Goal: Information Seeking & Learning: Learn about a topic

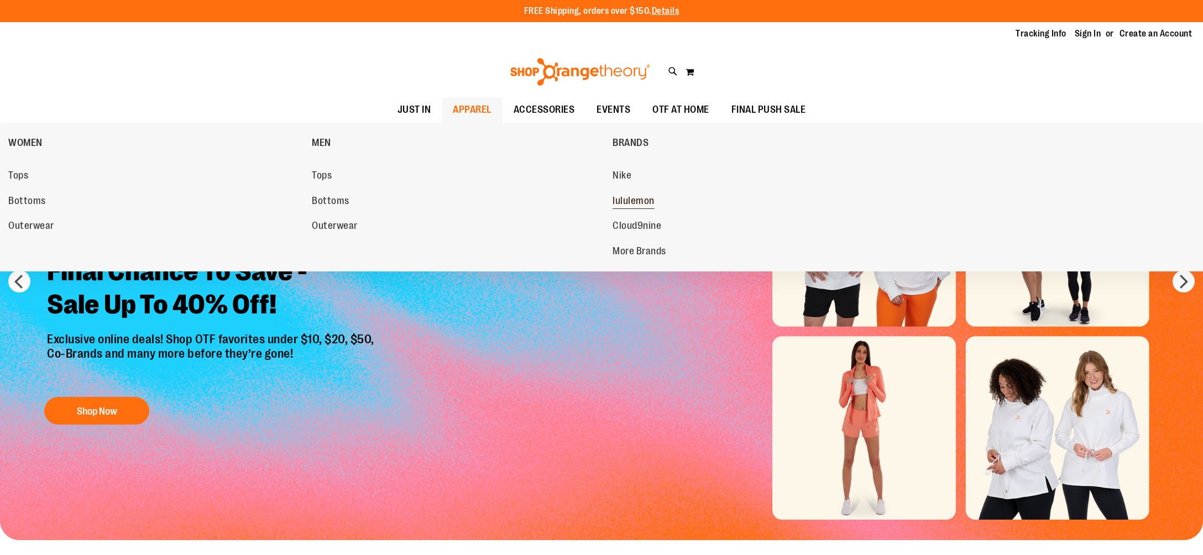
click at [622, 202] on span "lululemon" at bounding box center [633, 202] width 42 height 14
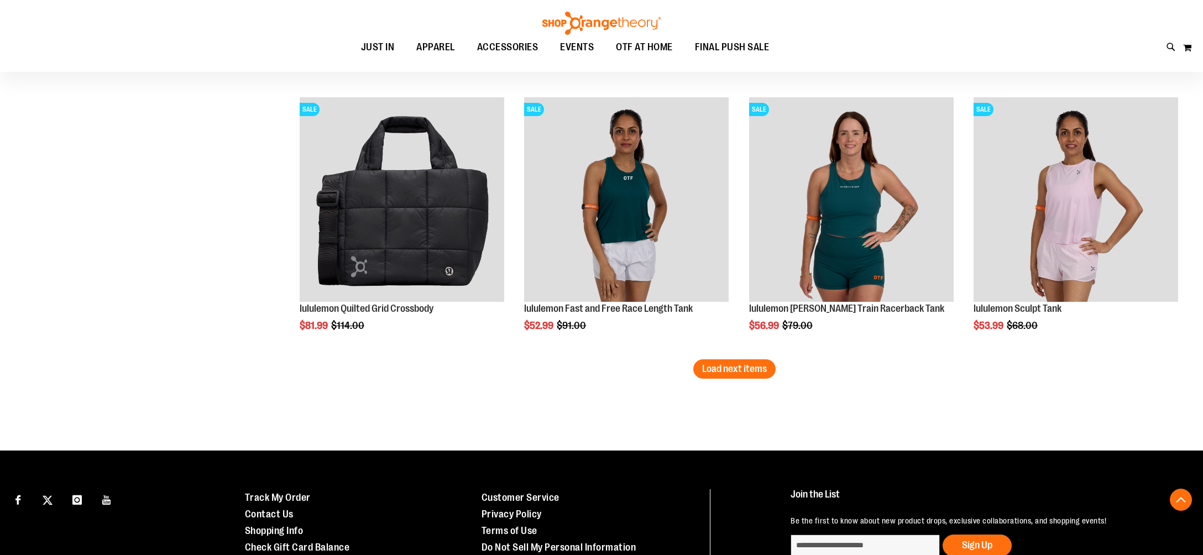
scroll to position [2275, 0]
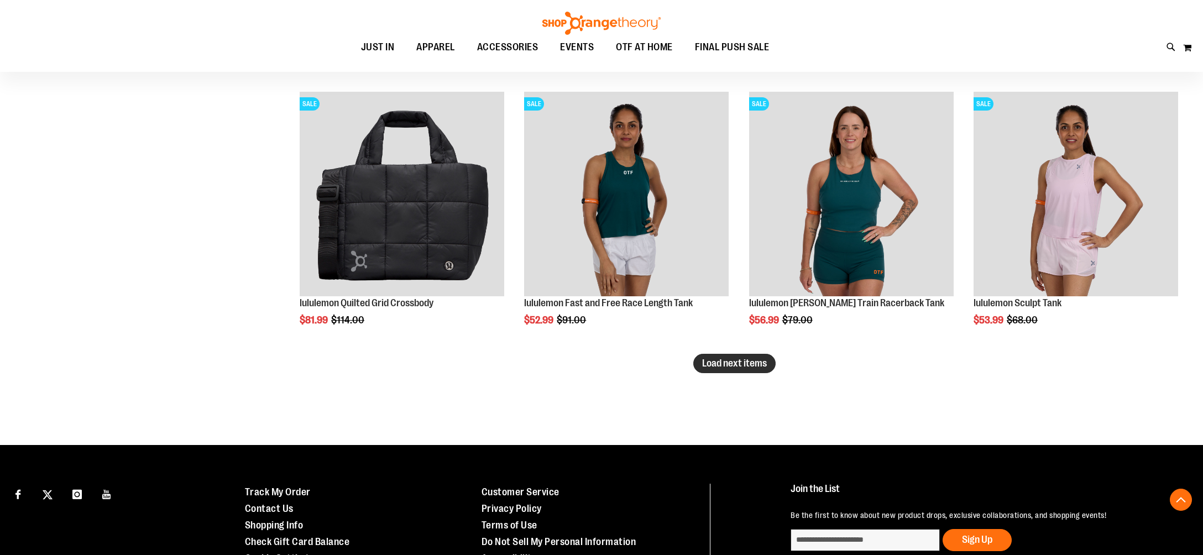
click at [715, 367] on span "Load next items" at bounding box center [734, 363] width 65 height 11
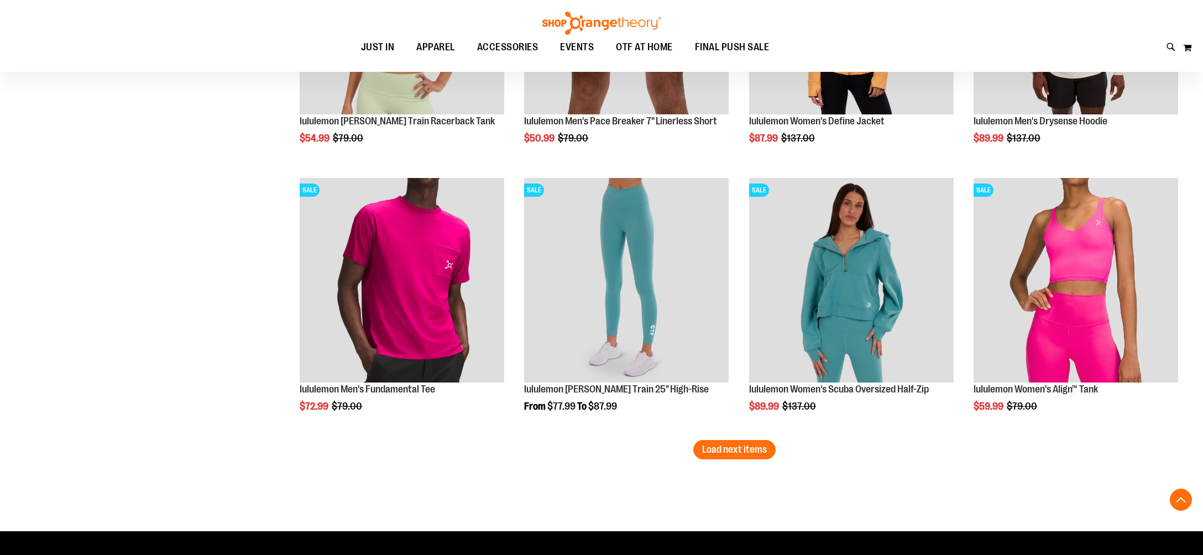
scroll to position [3008, 0]
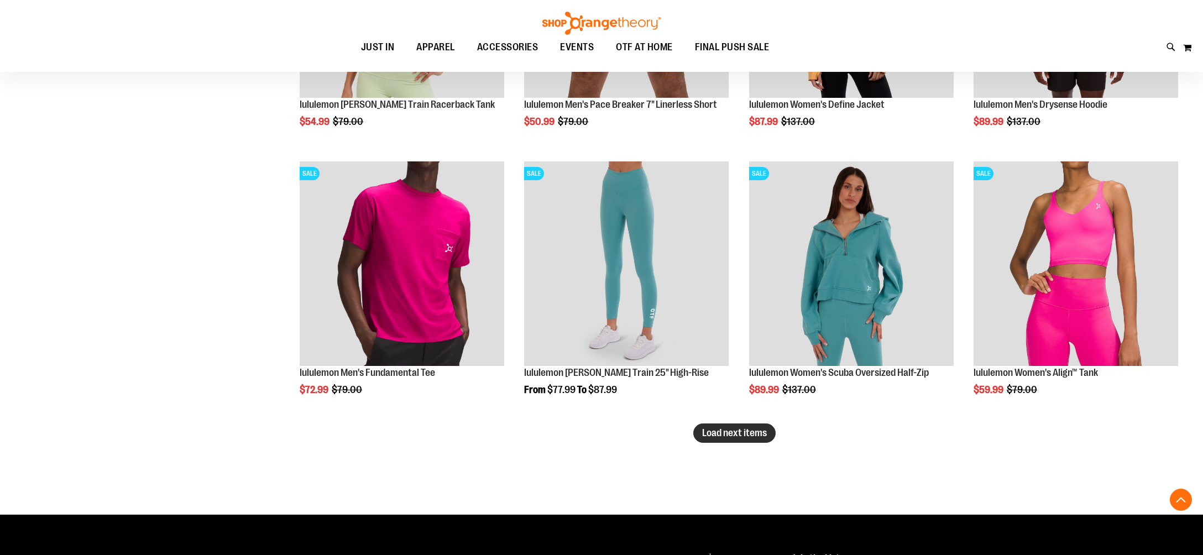
click at [708, 436] on span "Load next items" at bounding box center [734, 432] width 65 height 11
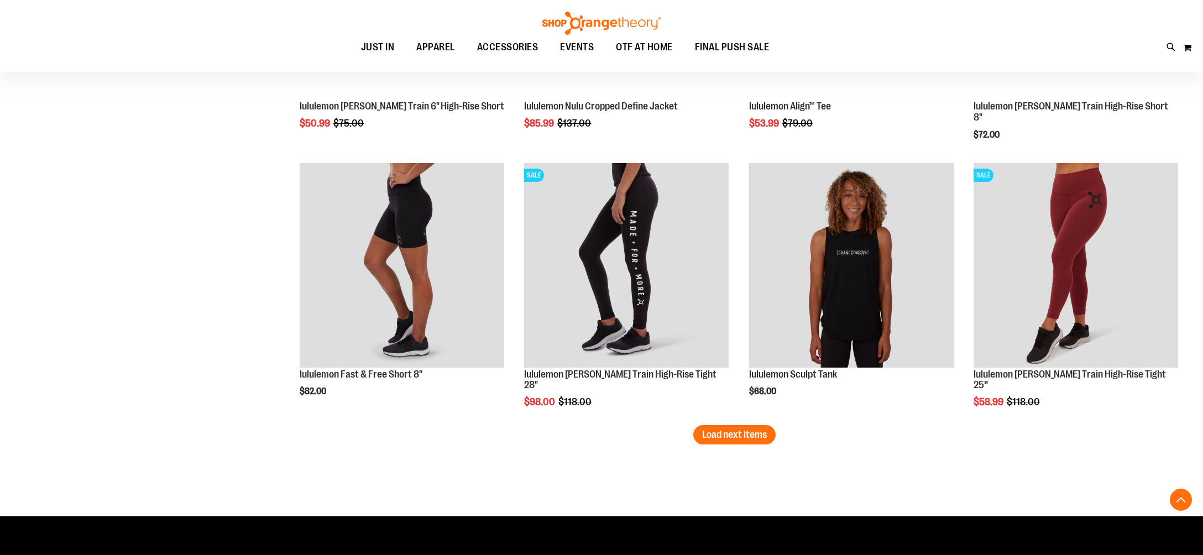
scroll to position [3811, 0]
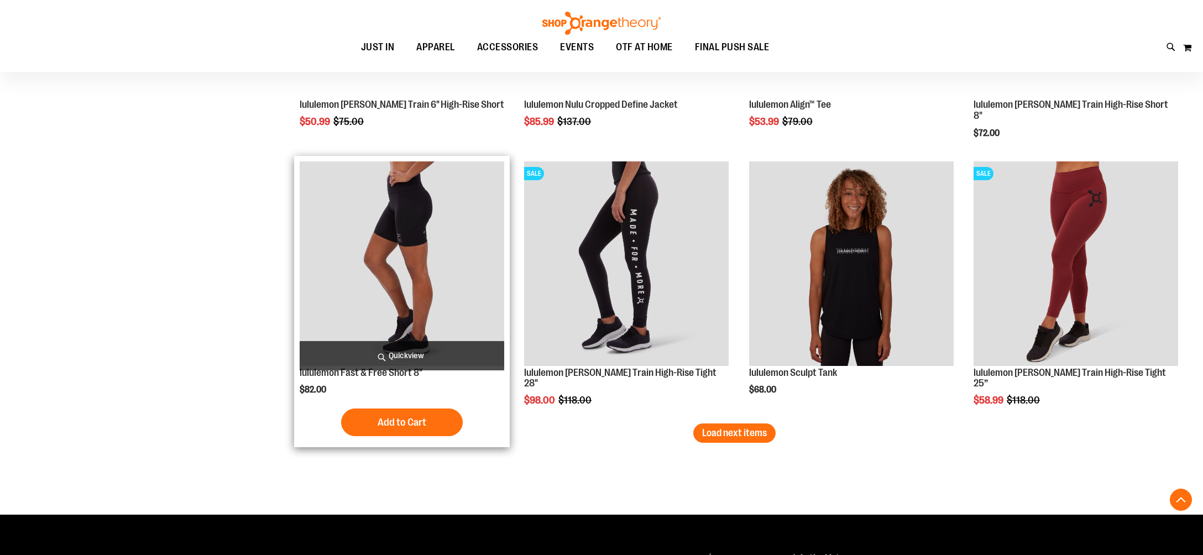
drag, startPoint x: 733, startPoint y: 440, endPoint x: 296, endPoint y: 417, distance: 438.3
click at [733, 440] on button "Load next items" at bounding box center [734, 432] width 82 height 19
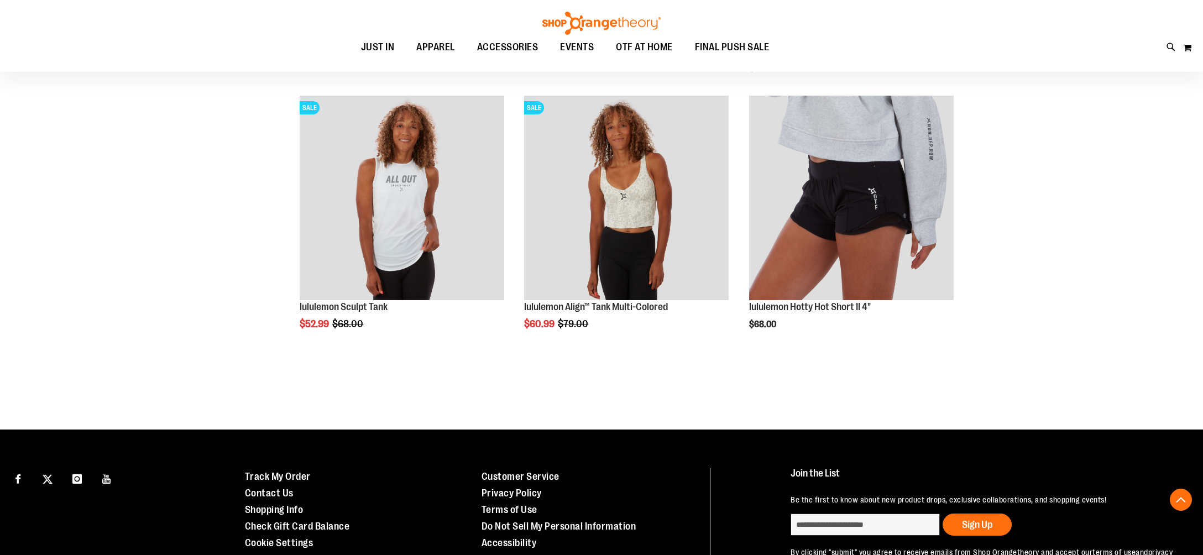
scroll to position [4412, 0]
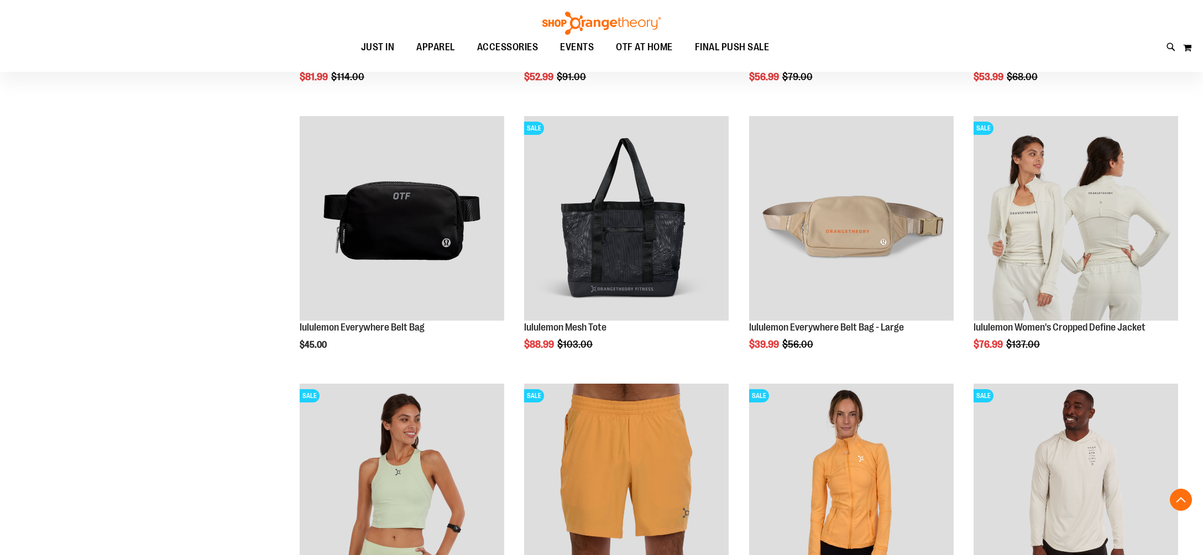
scroll to position [2516, 0]
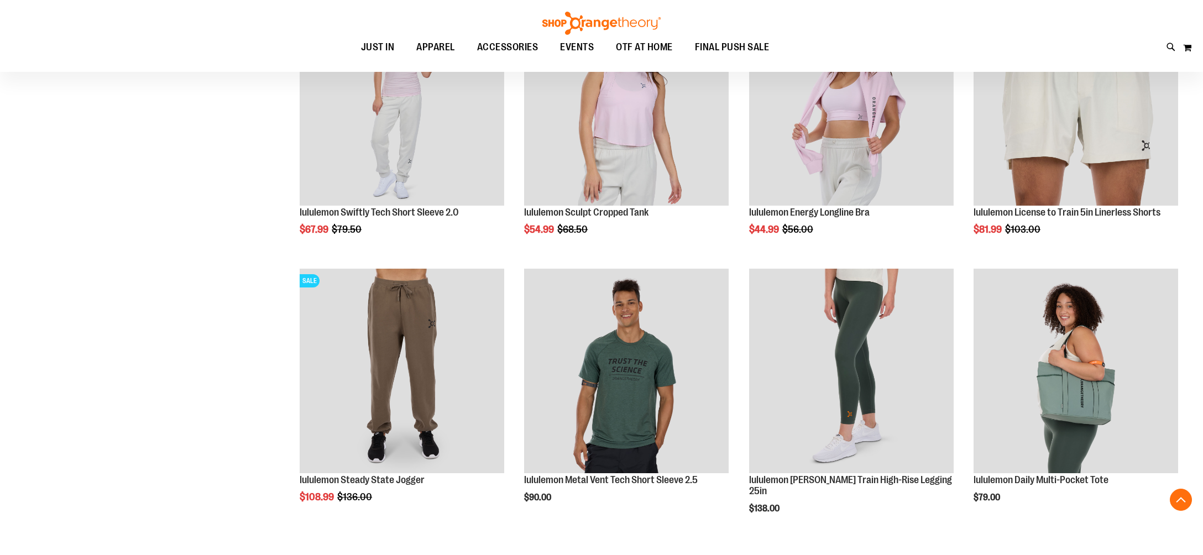
scroll to position [1563, 0]
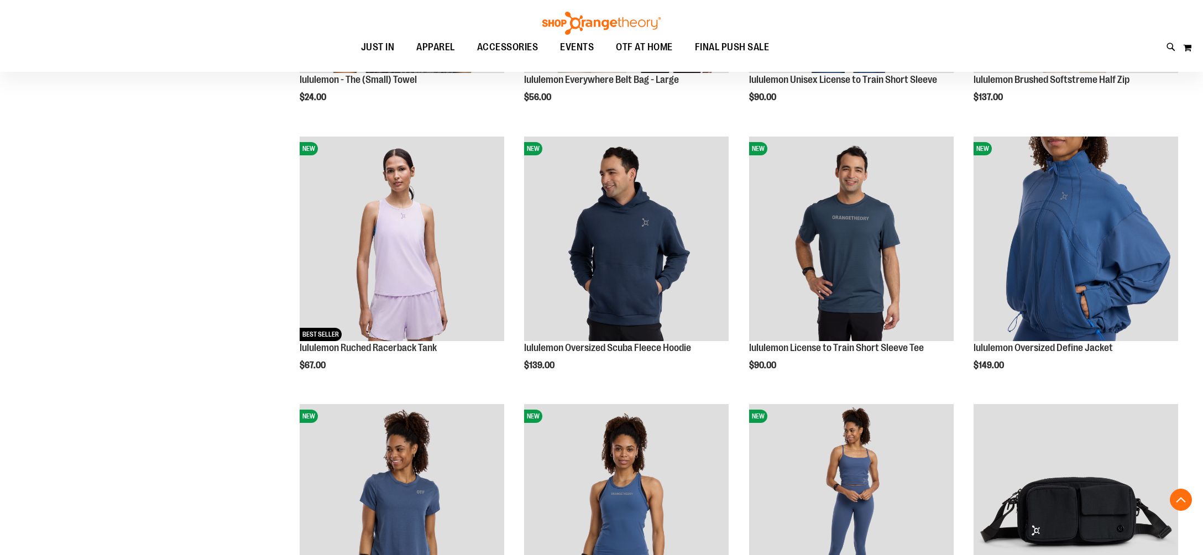
scroll to position [355, 0]
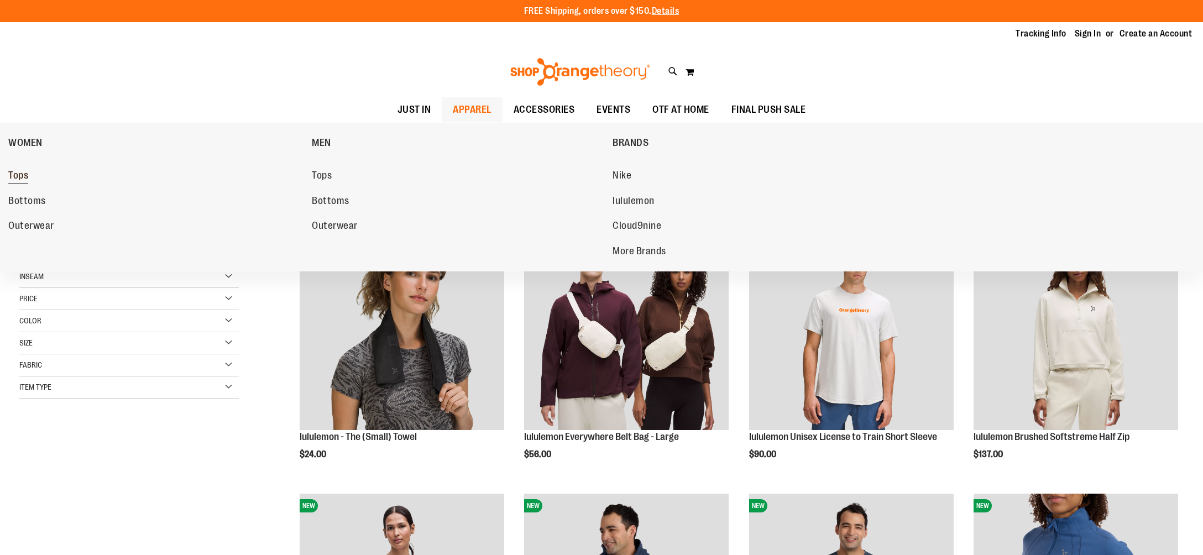
click at [23, 182] on span "Tops" at bounding box center [18, 177] width 20 height 14
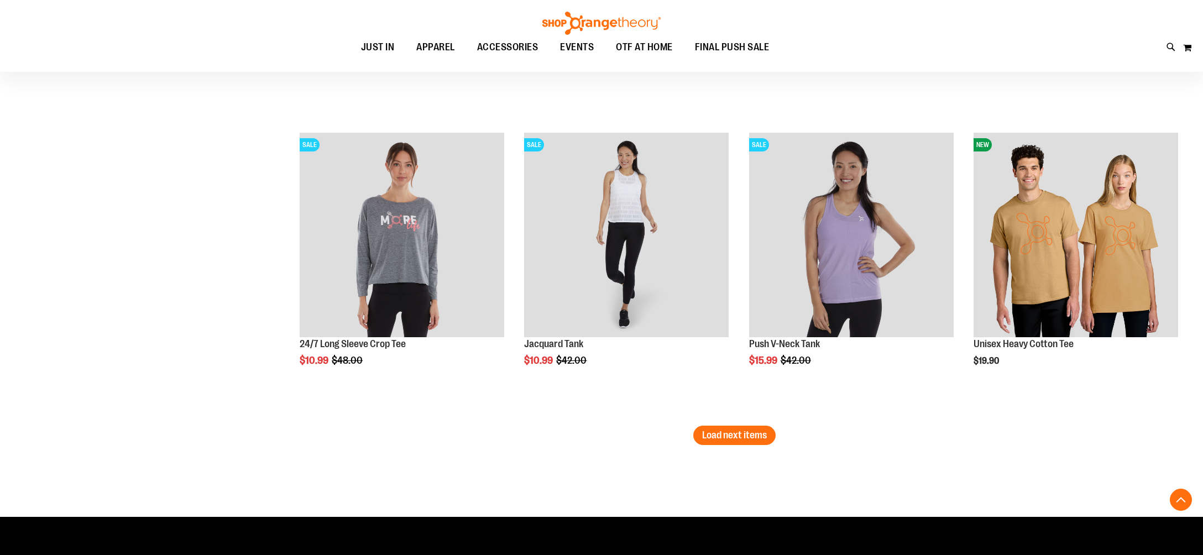
scroll to position [2517, 0]
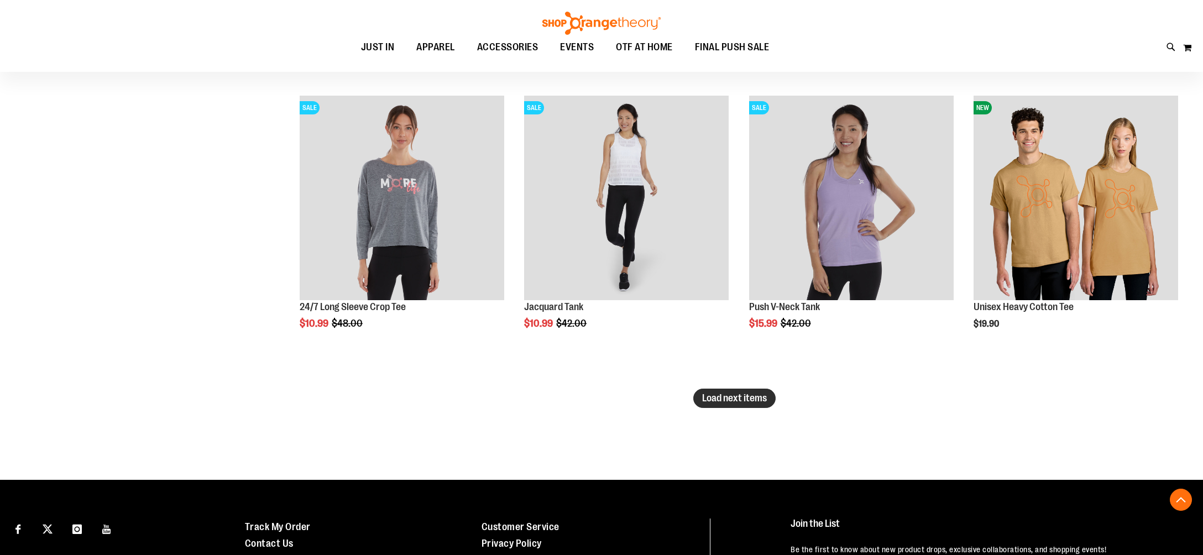
click at [718, 404] on button "Load next items" at bounding box center [734, 397] width 82 height 19
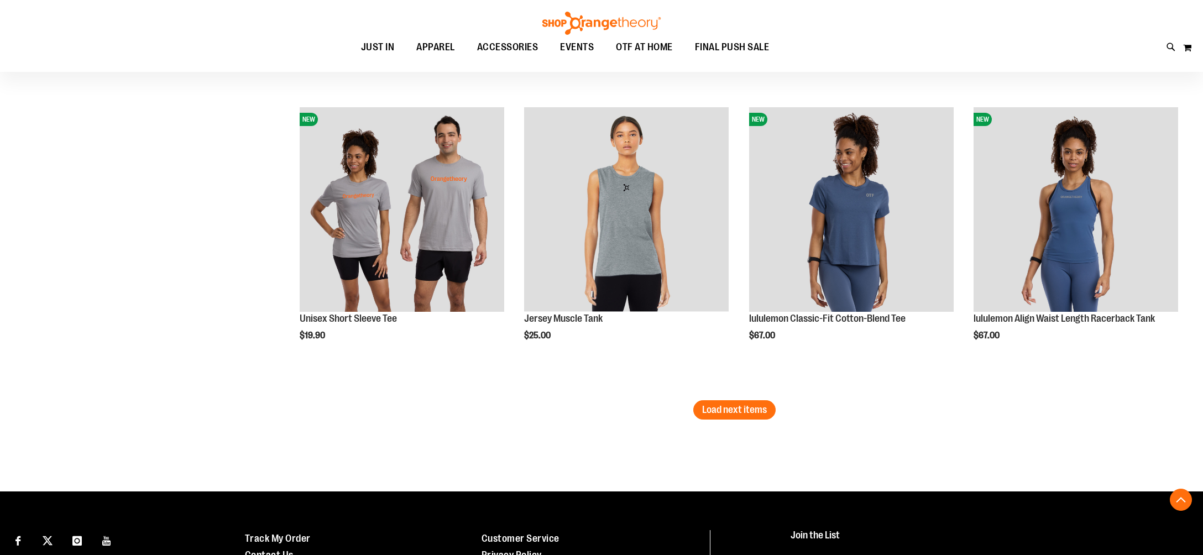
scroll to position [3408, 0]
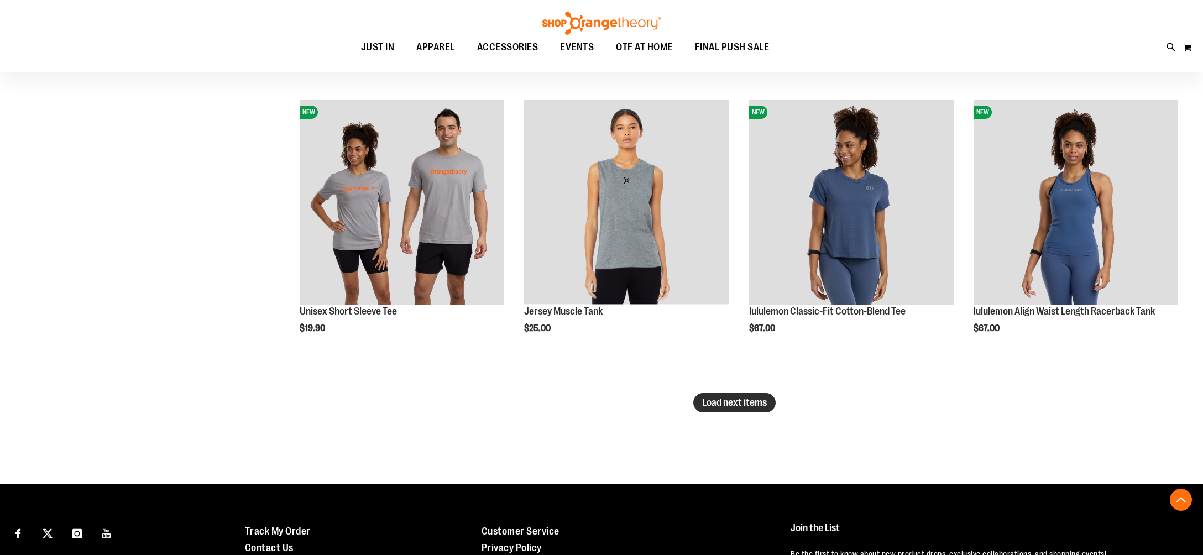
click at [723, 411] on button "Load next items" at bounding box center [734, 402] width 82 height 19
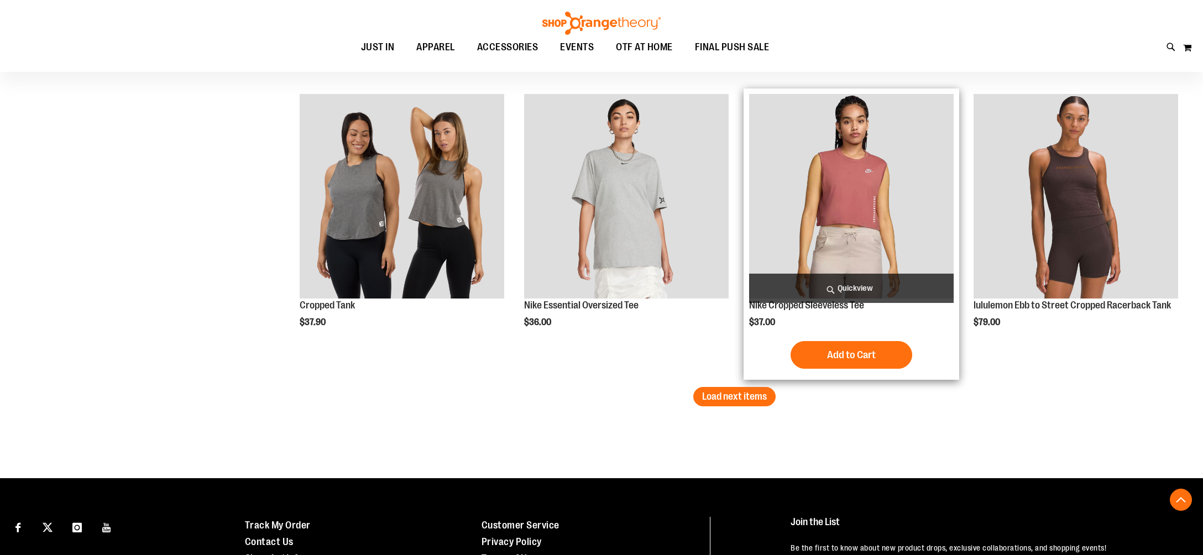
scroll to position [4311, 0]
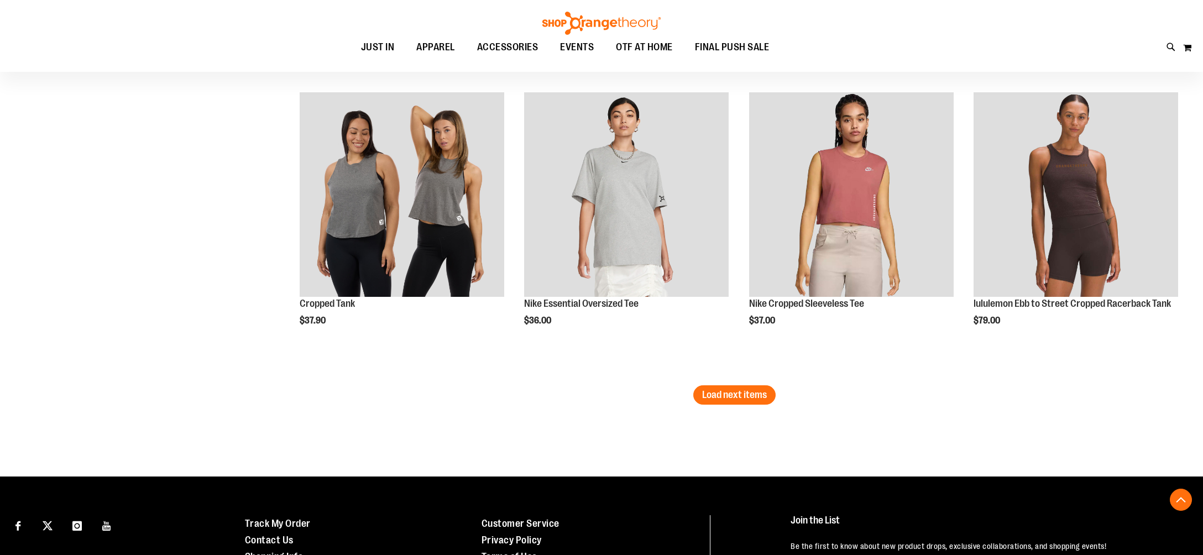
drag, startPoint x: 735, startPoint y: 400, endPoint x: 459, endPoint y: 363, distance: 278.2
click at [733, 400] on span "Load next items" at bounding box center [734, 394] width 65 height 11
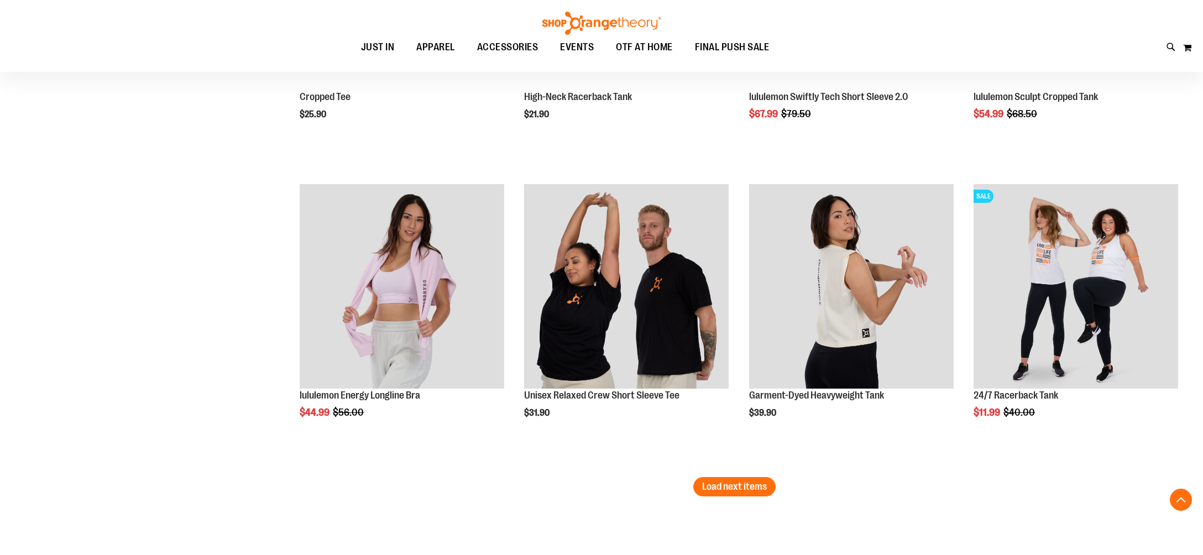
scroll to position [5115, 0]
drag, startPoint x: 703, startPoint y: 486, endPoint x: 36, endPoint y: 382, distance: 675.0
click at [703, 486] on span "Load next items" at bounding box center [734, 485] width 65 height 11
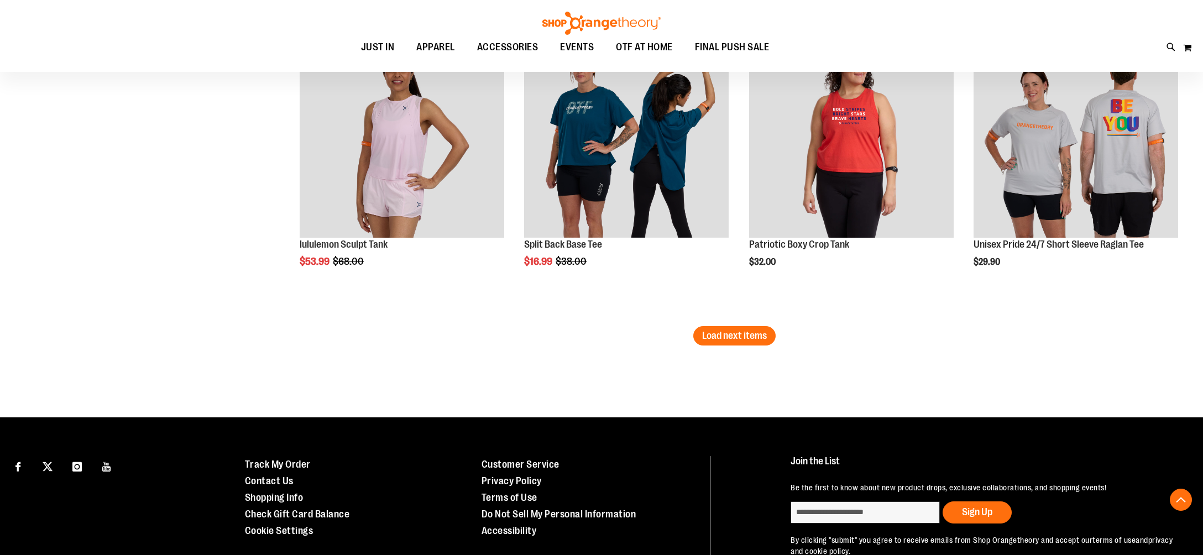
scroll to position [6161, 0]
drag, startPoint x: 766, startPoint y: 332, endPoint x: 183, endPoint y: 325, distance: 583.1
click at [765, 332] on span "Load next items" at bounding box center [734, 334] width 65 height 11
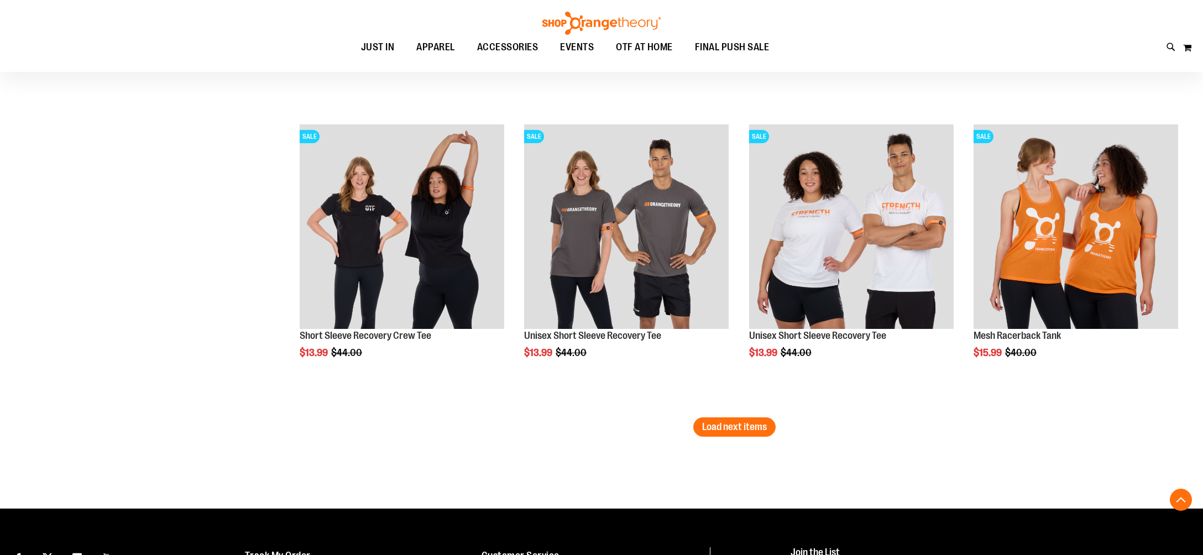
scroll to position [6969, 0]
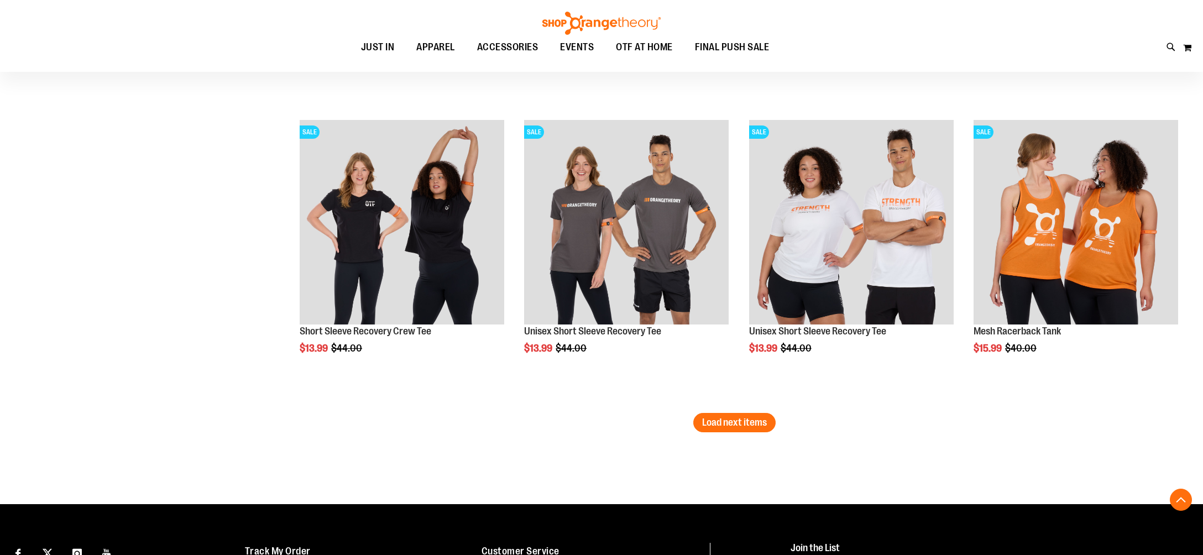
drag, startPoint x: 732, startPoint y: 427, endPoint x: 675, endPoint y: 428, distance: 56.9
click at [732, 427] on span "Load next items" at bounding box center [734, 422] width 65 height 11
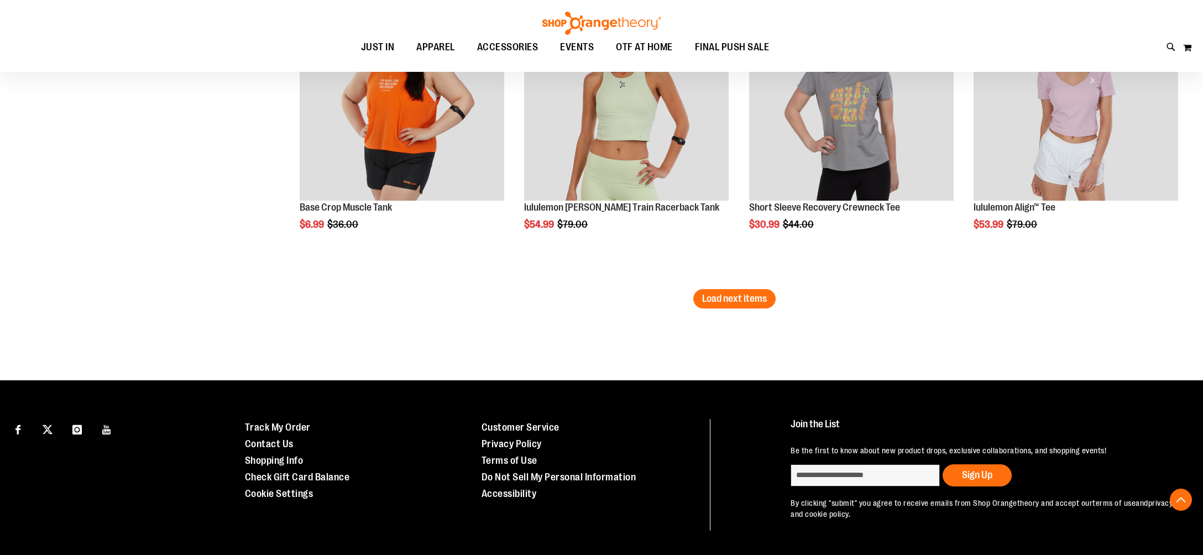
scroll to position [7993, 0]
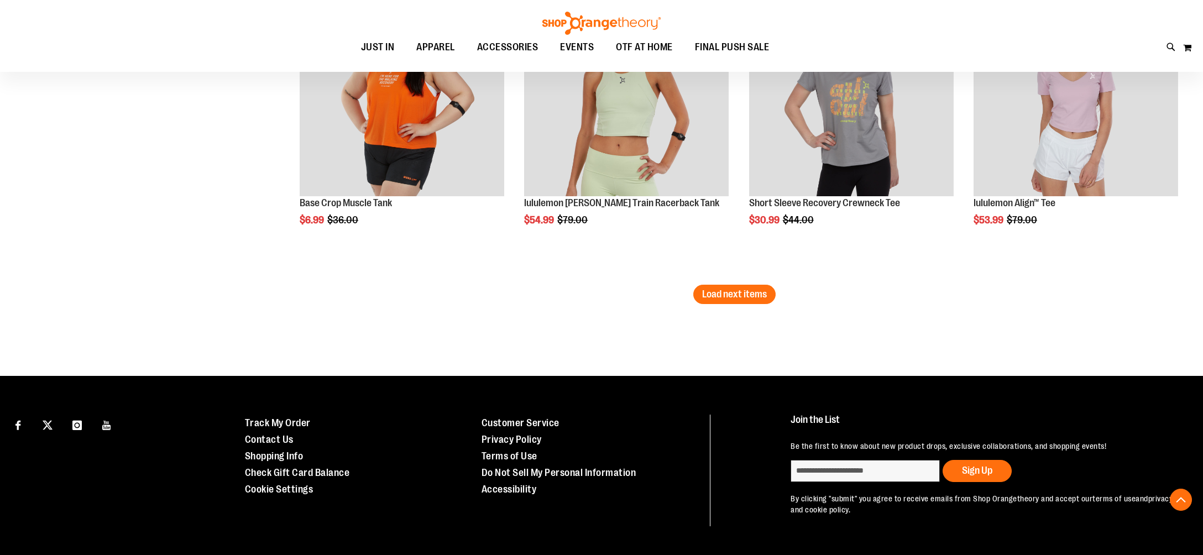
drag, startPoint x: 753, startPoint y: 297, endPoint x: 438, endPoint y: 318, distance: 315.7
click at [750, 298] on span "Load next items" at bounding box center [734, 293] width 65 height 11
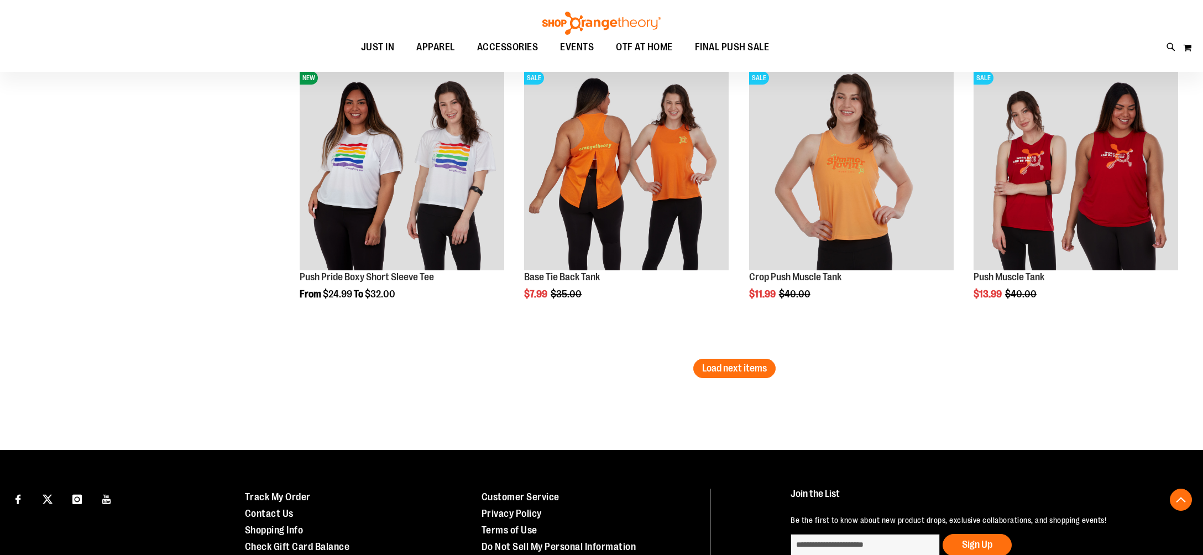
scroll to position [8814, 0]
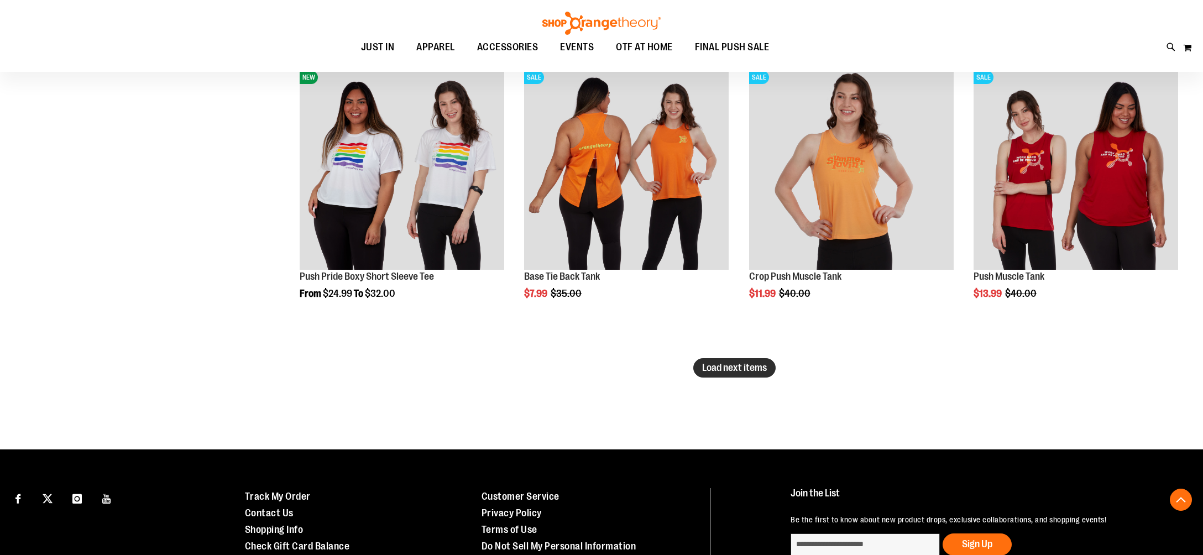
click at [716, 363] on span "Load next items" at bounding box center [734, 367] width 65 height 11
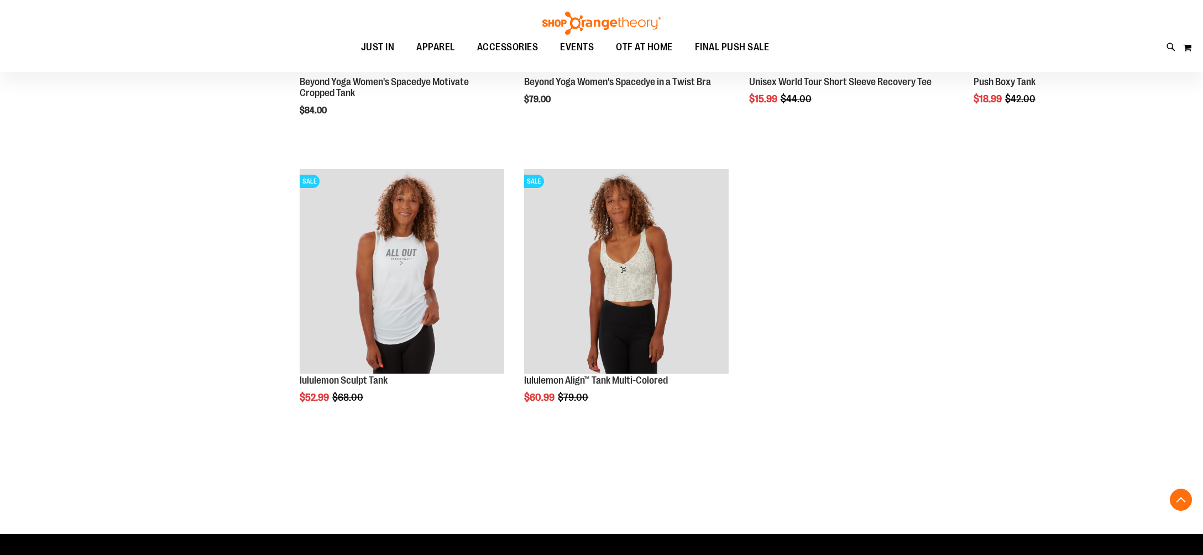
scroll to position [9604, 0]
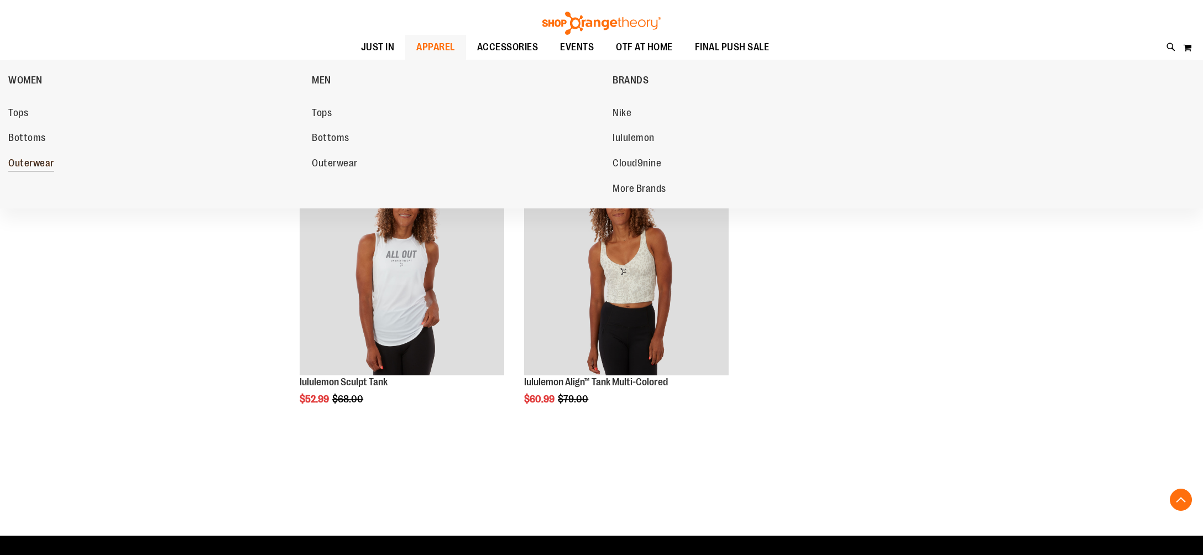
click at [30, 166] on span "Outerwear" at bounding box center [31, 164] width 46 height 14
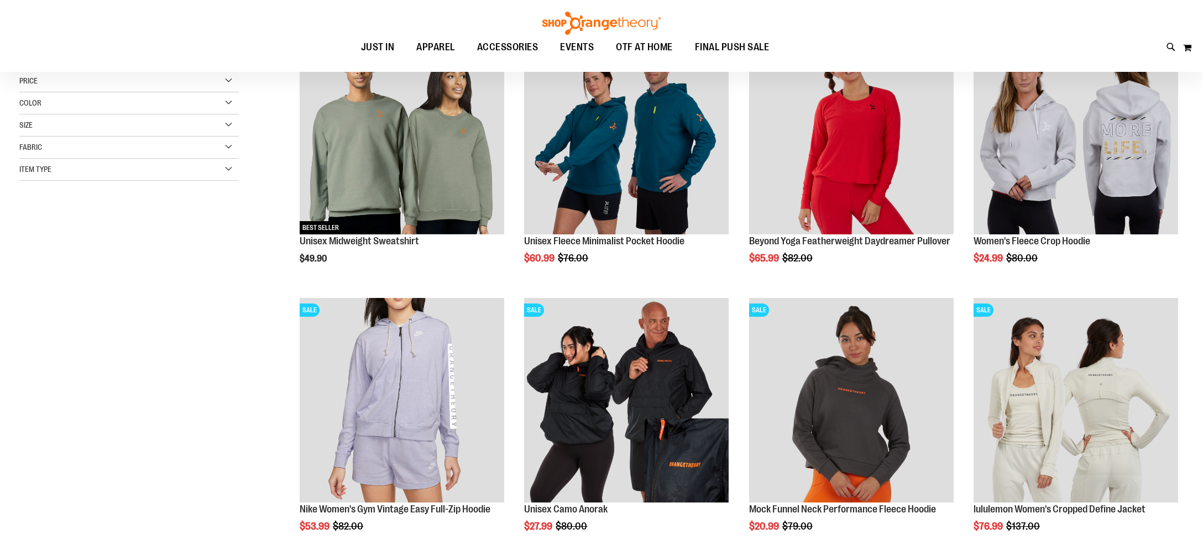
scroll to position [227, 0]
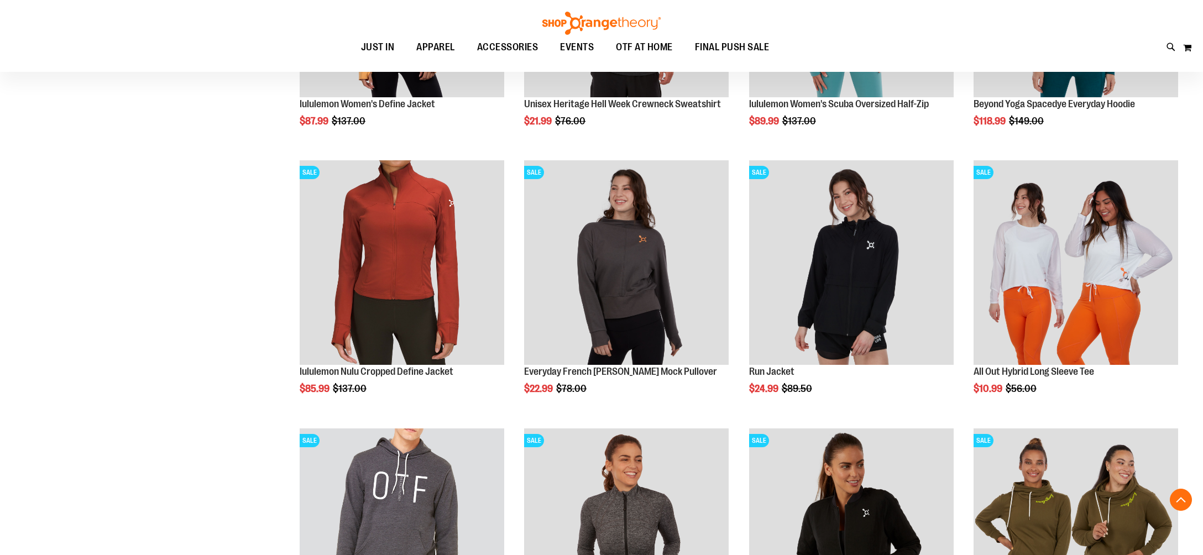
scroll to position [877, 0]
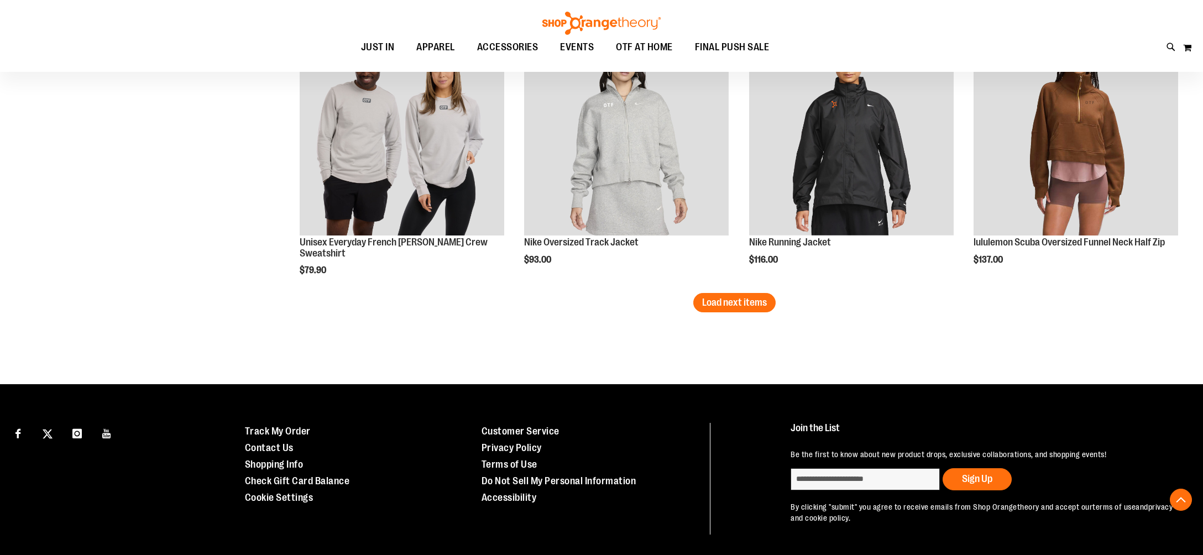
scroll to position [2344, 0]
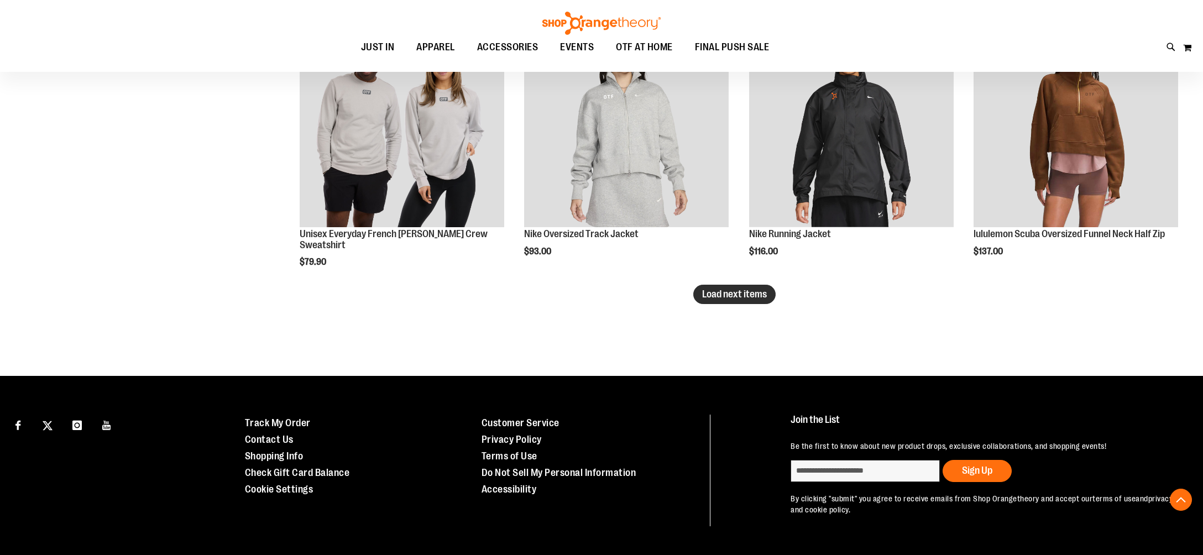
click at [742, 301] on button "Load next items" at bounding box center [734, 294] width 82 height 19
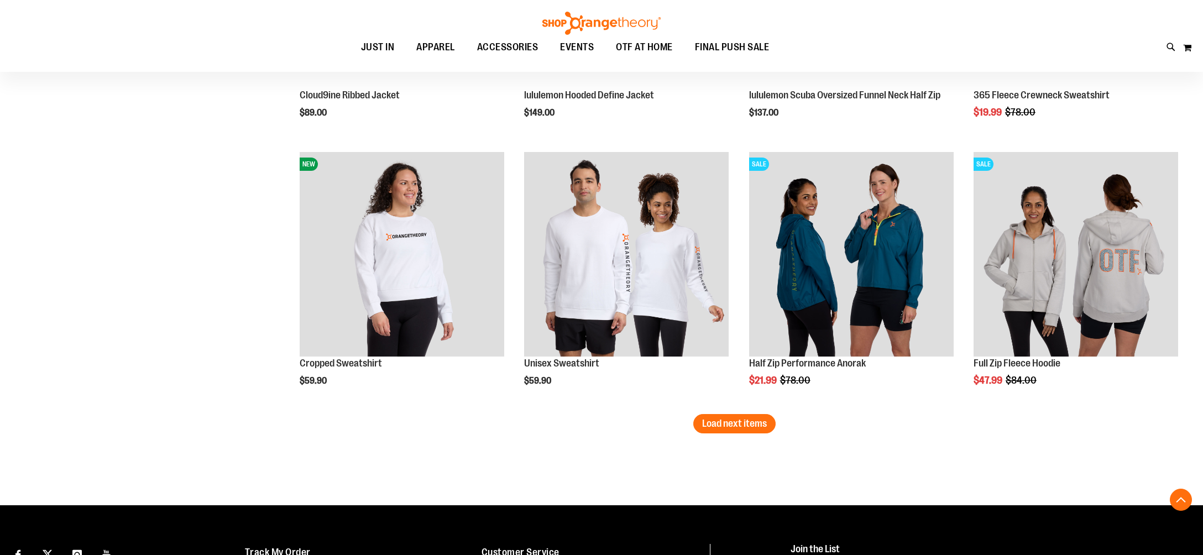
scroll to position [3020, 0]
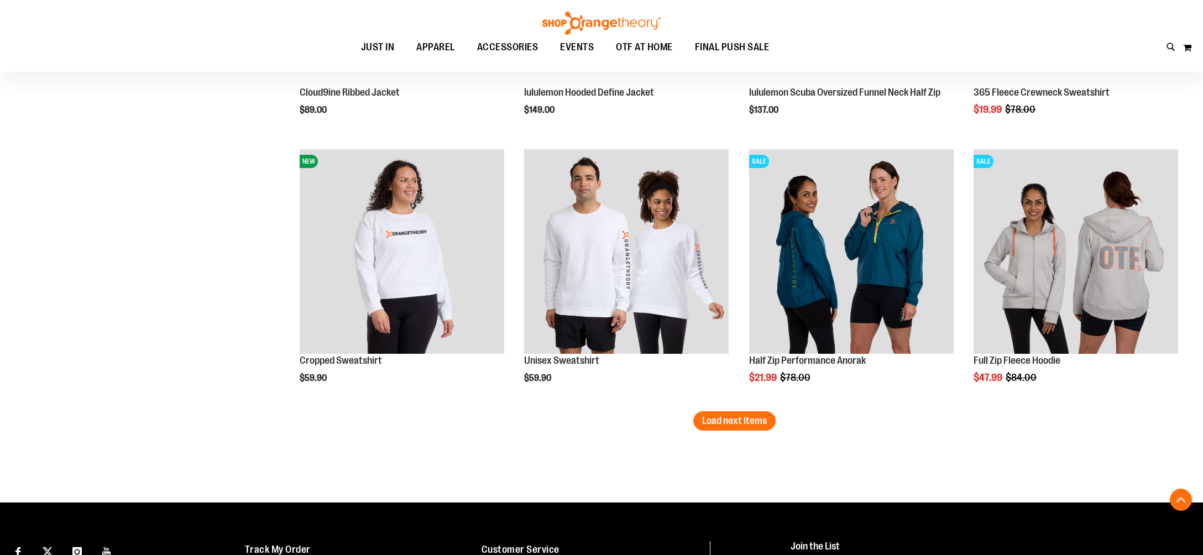
click at [747, 428] on button "Load next items" at bounding box center [734, 420] width 82 height 19
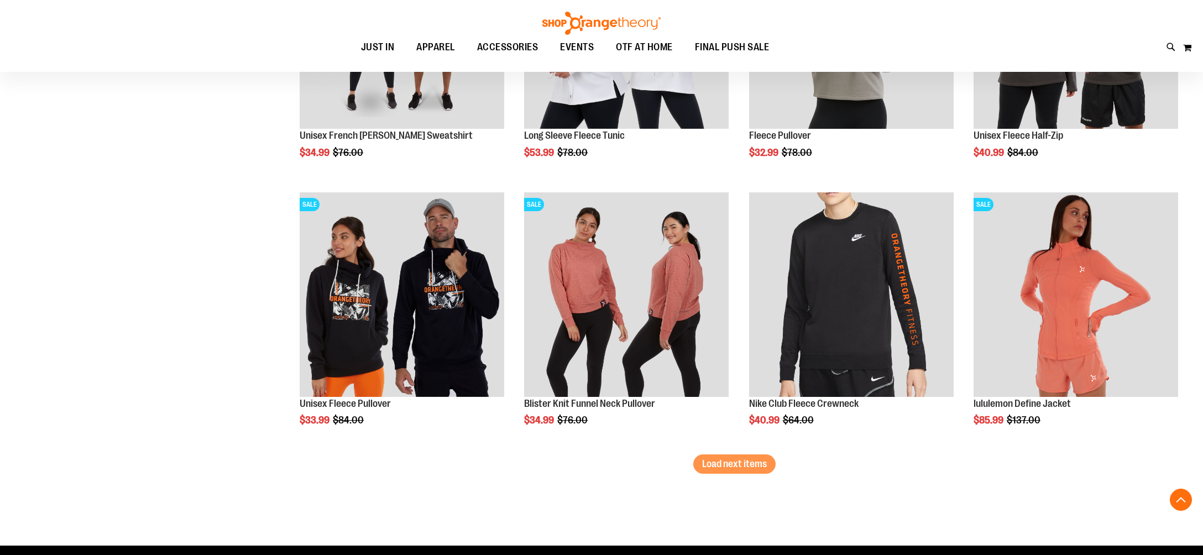
scroll to position [3779, 0]
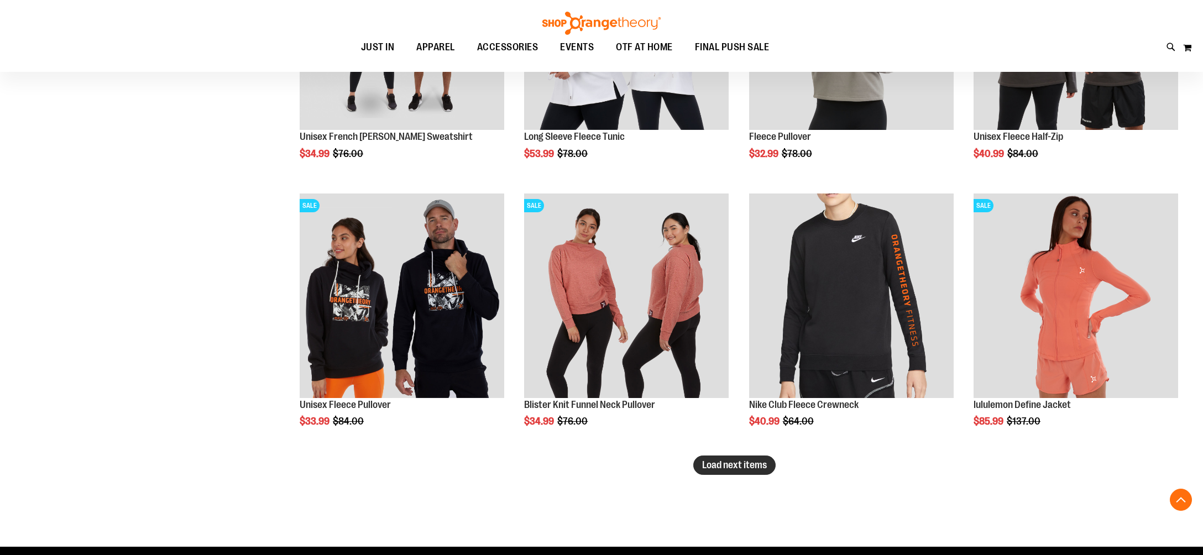
click at [702, 463] on span "Load next items" at bounding box center [734, 464] width 65 height 11
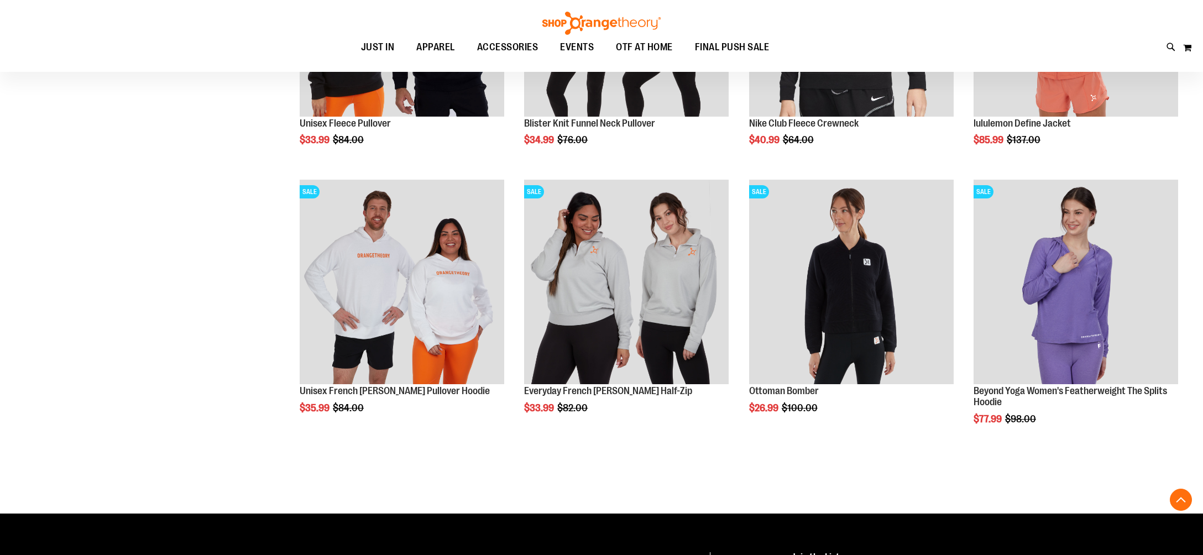
scroll to position [4058, 0]
